Goal: Task Accomplishment & Management: Use online tool/utility

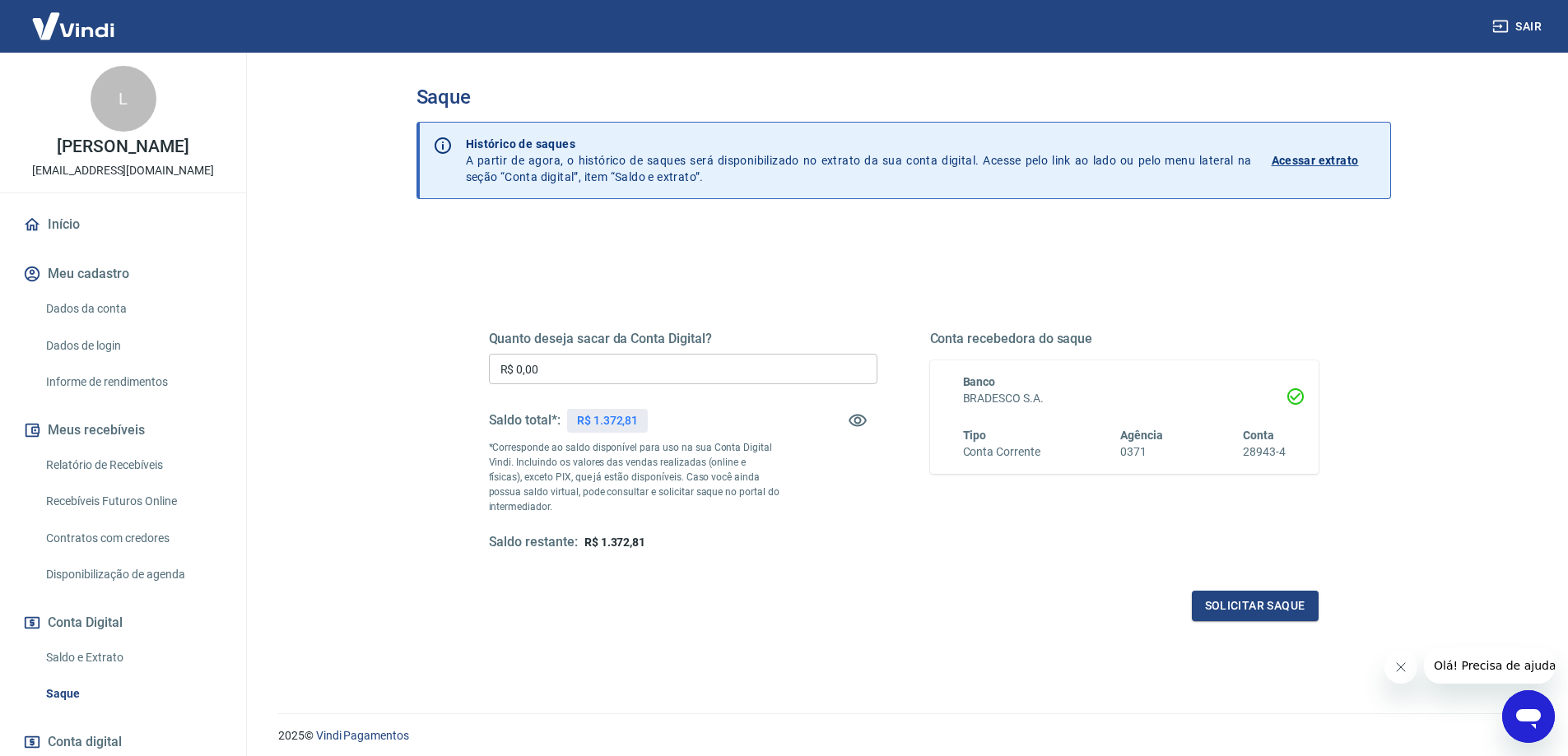
click at [655, 362] on input "R$ 0,00" at bounding box center [683, 369] width 388 height 30
type input "R$ 1.372,81"
click at [1264, 604] on button "Solicitar saque" at bounding box center [1255, 606] width 126 height 30
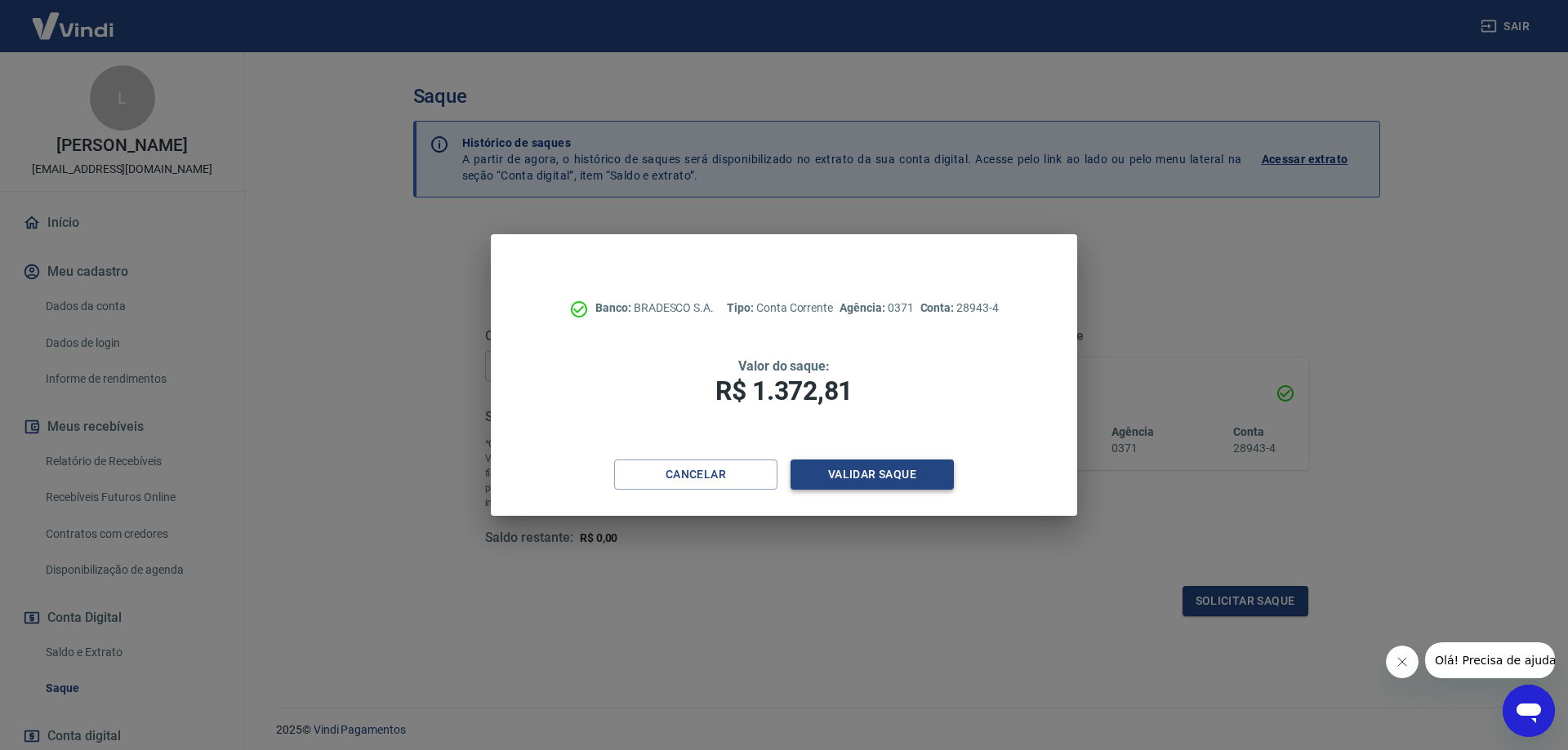
click at [865, 472] on button "Validar saque" at bounding box center [873, 475] width 163 height 30
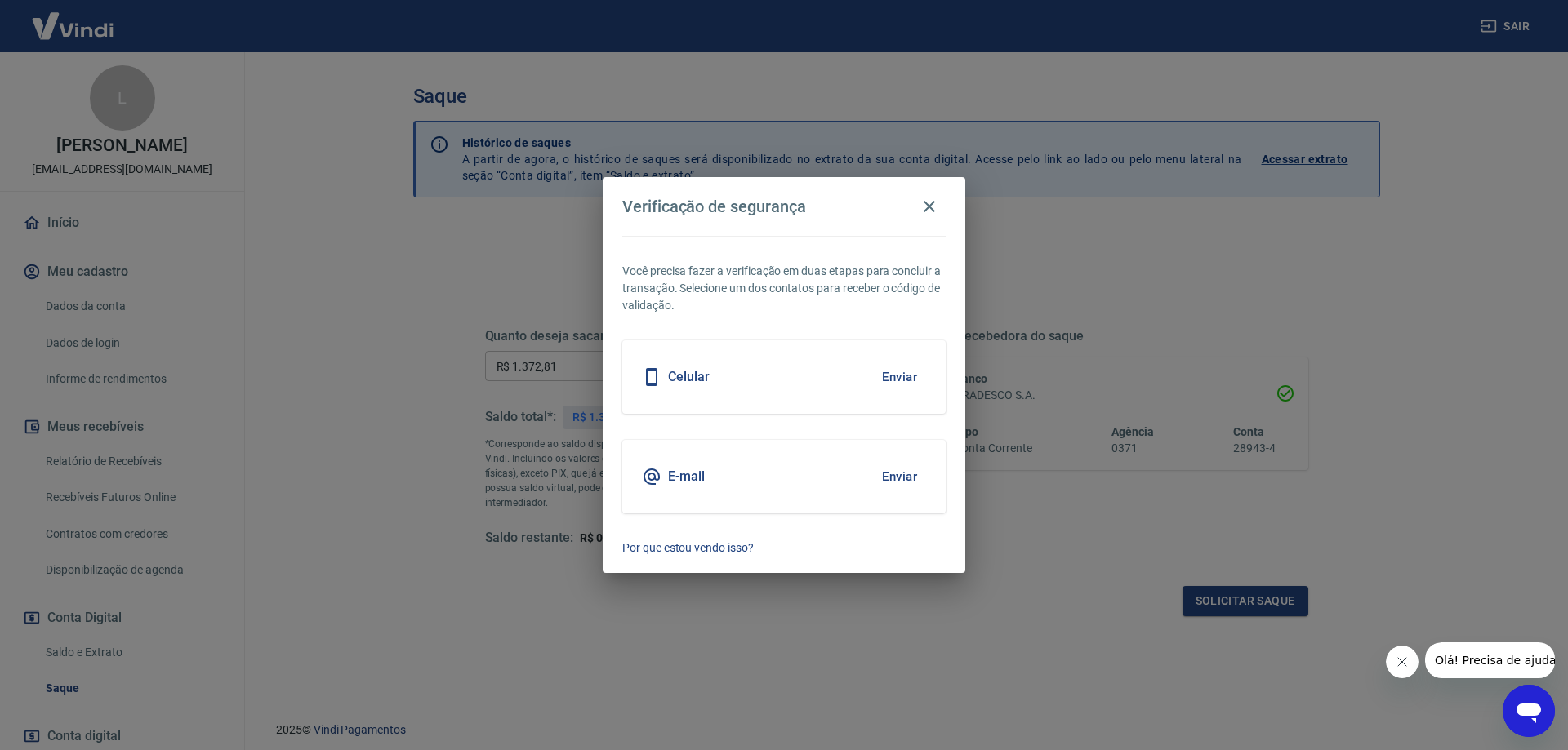
click at [893, 372] on button "Enviar" at bounding box center [899, 376] width 53 height 34
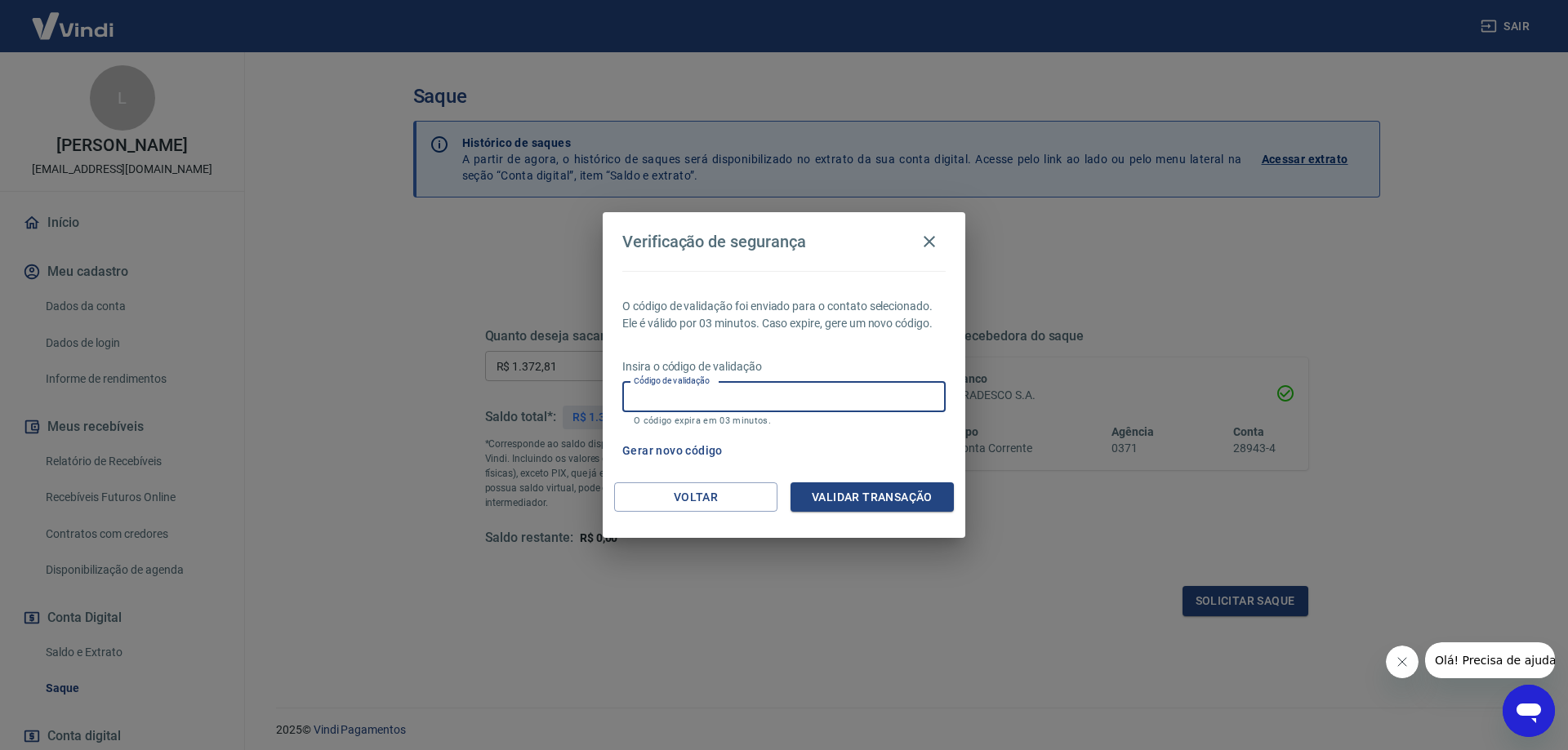
click at [805, 395] on input "Código de validação" at bounding box center [784, 397] width 323 height 30
type input "548553"
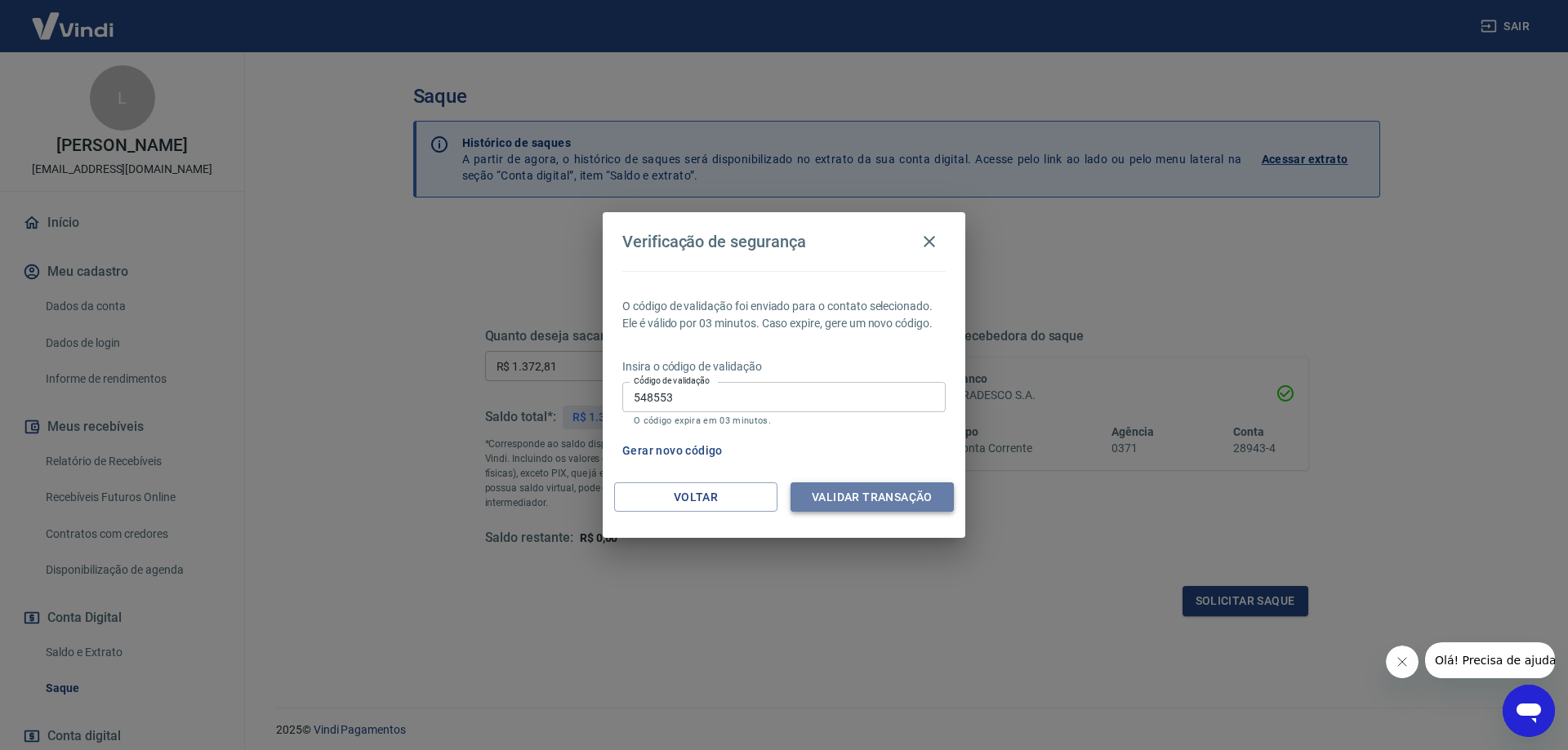
click at [864, 501] on button "Validar transação" at bounding box center [873, 497] width 163 height 30
